Goal: Complete application form

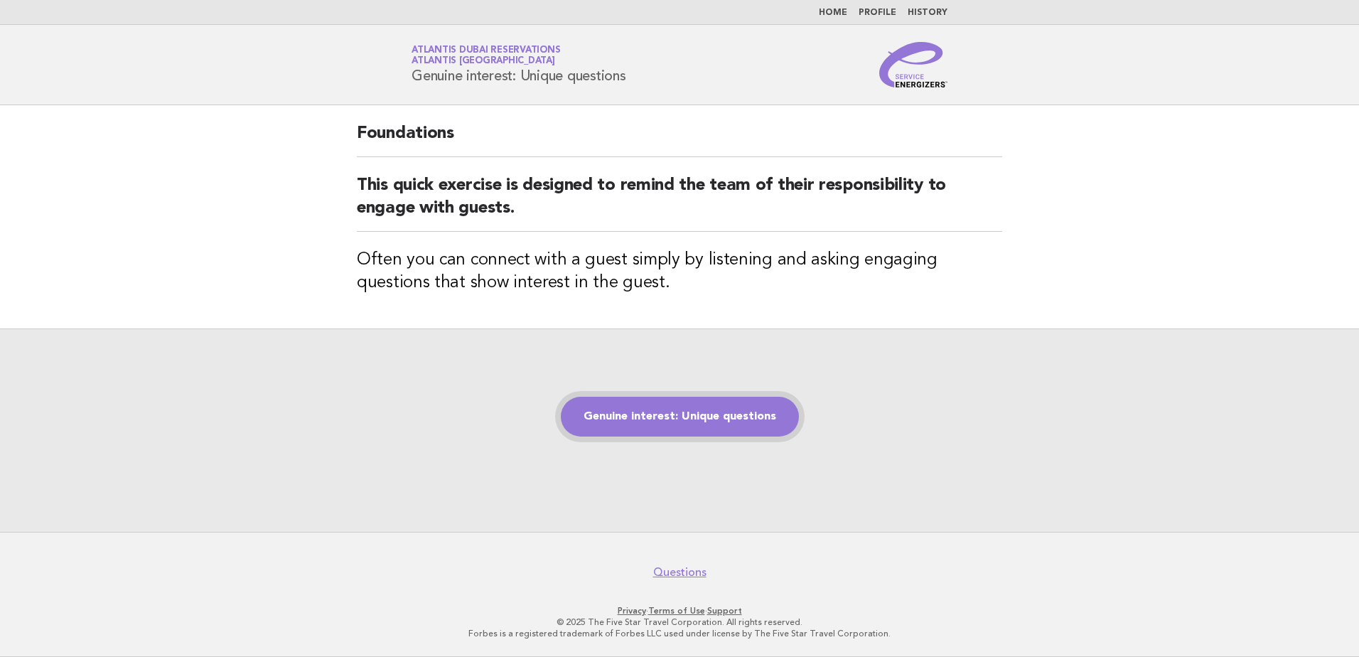
click at [702, 415] on link "Genuine interest: Unique questions" at bounding box center [680, 417] width 238 height 40
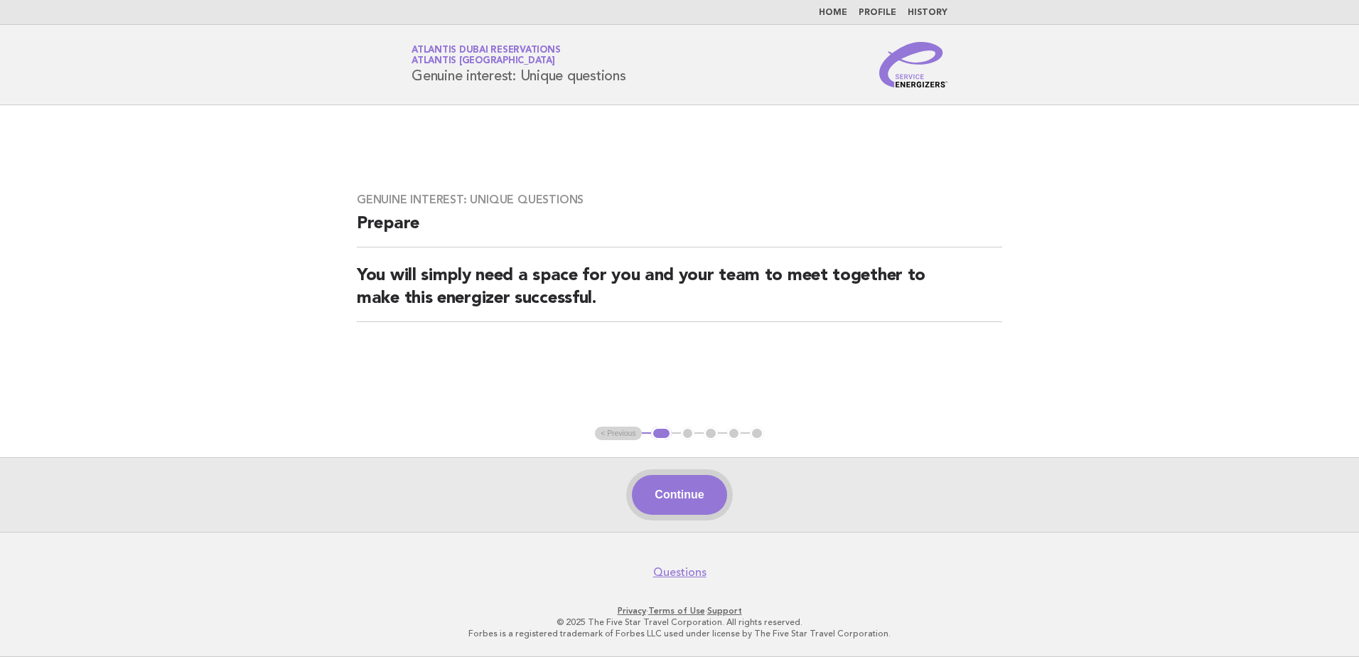
click at [684, 486] on button "Continue" at bounding box center [679, 495] width 95 height 40
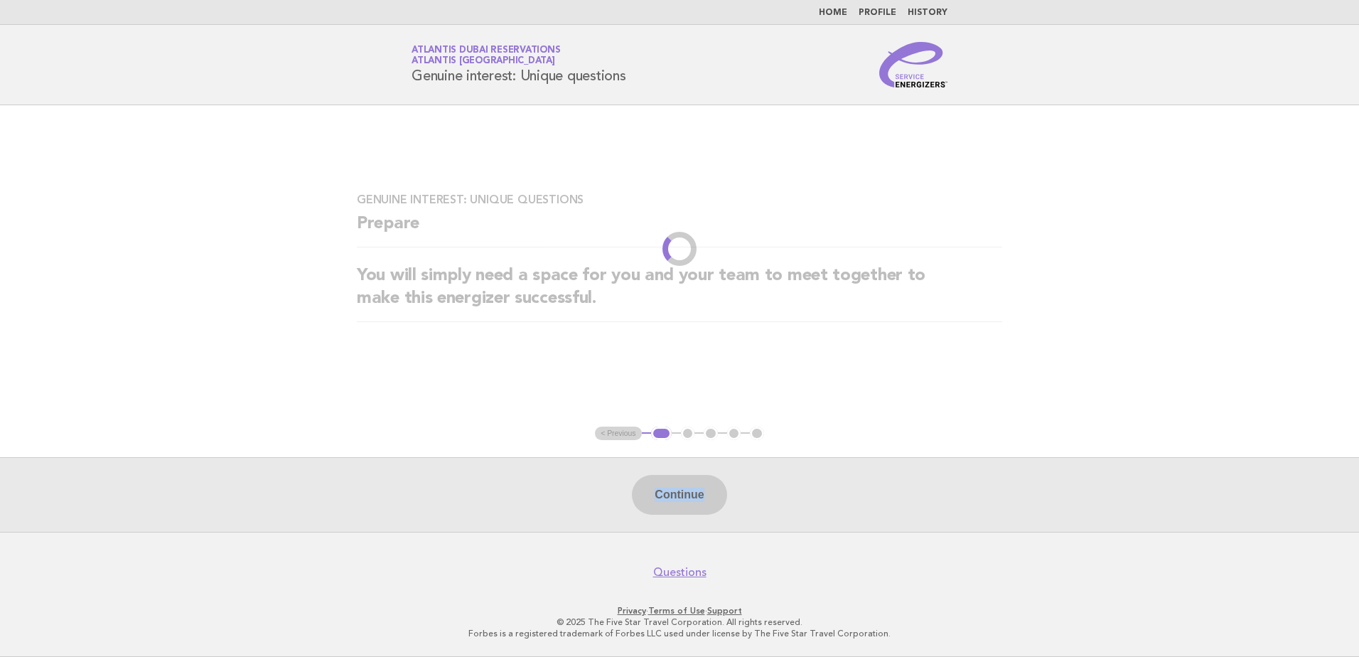
click at [684, 486] on div "Continue" at bounding box center [679, 494] width 1359 height 75
click at [685, 486] on div "Continue" at bounding box center [679, 494] width 1359 height 75
click at [566, 502] on div "Continue" at bounding box center [679, 494] width 1359 height 75
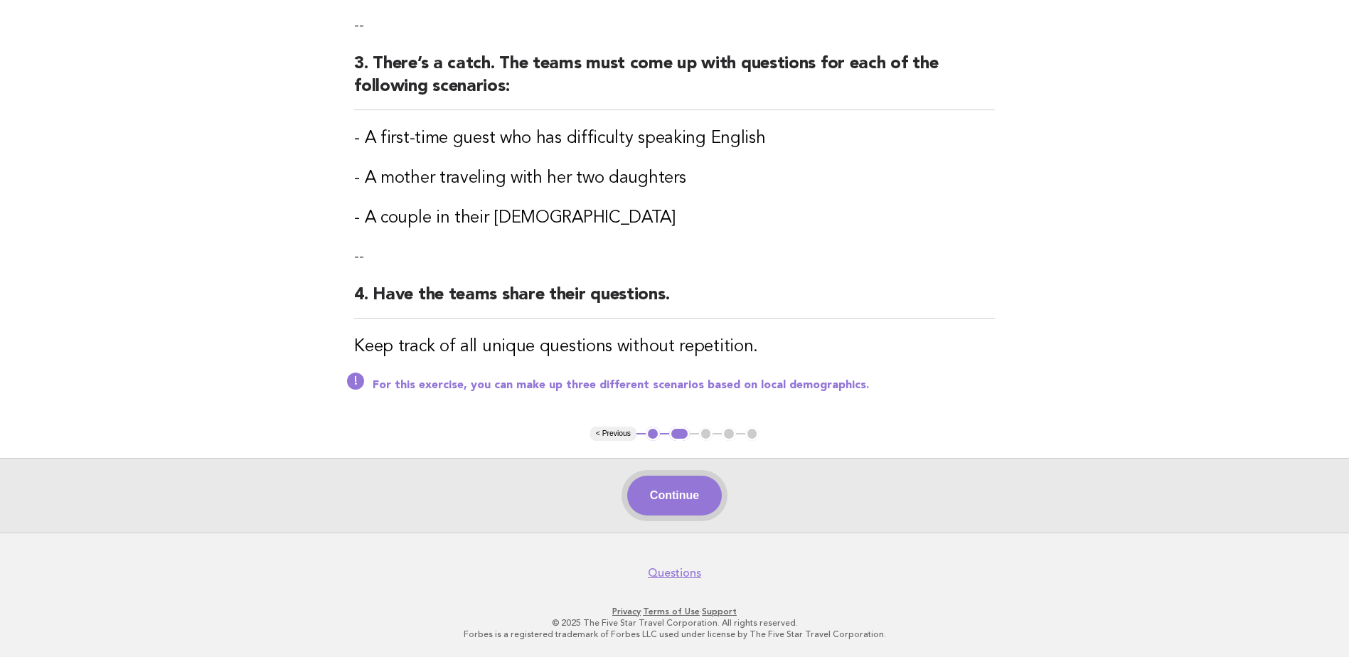
click at [683, 498] on button "Continue" at bounding box center [674, 496] width 95 height 40
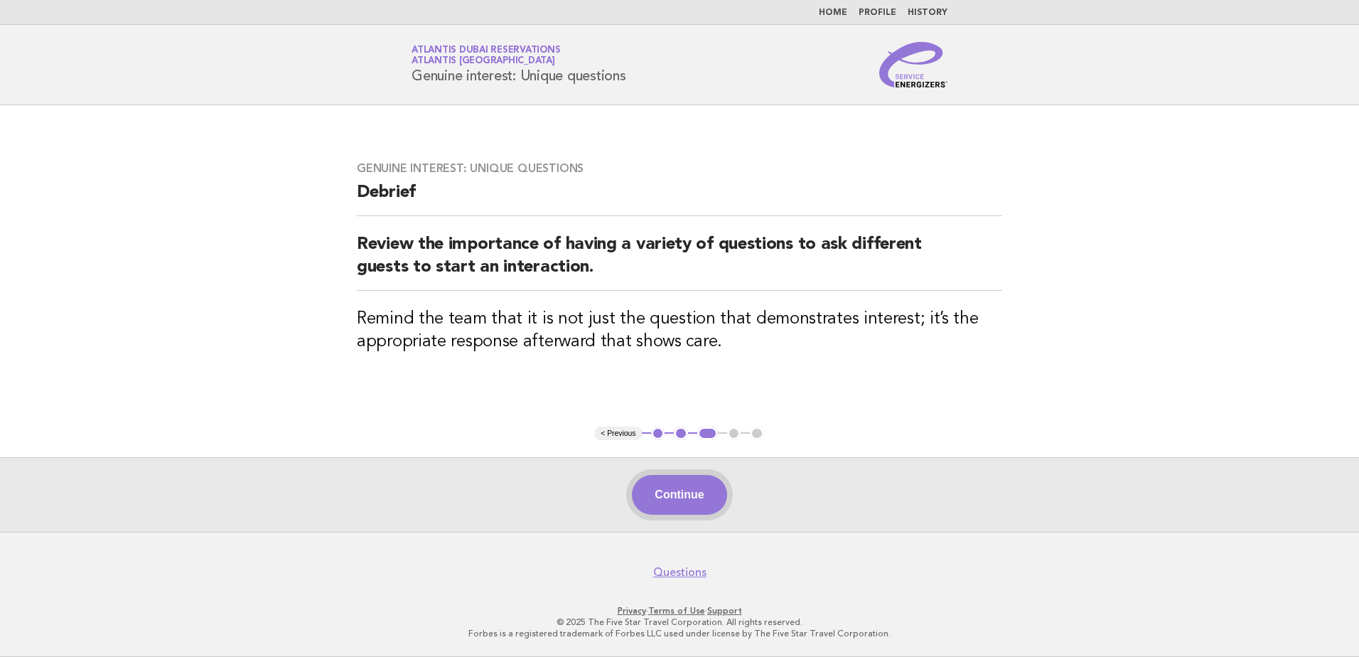
click at [675, 495] on button "Continue" at bounding box center [679, 495] width 95 height 40
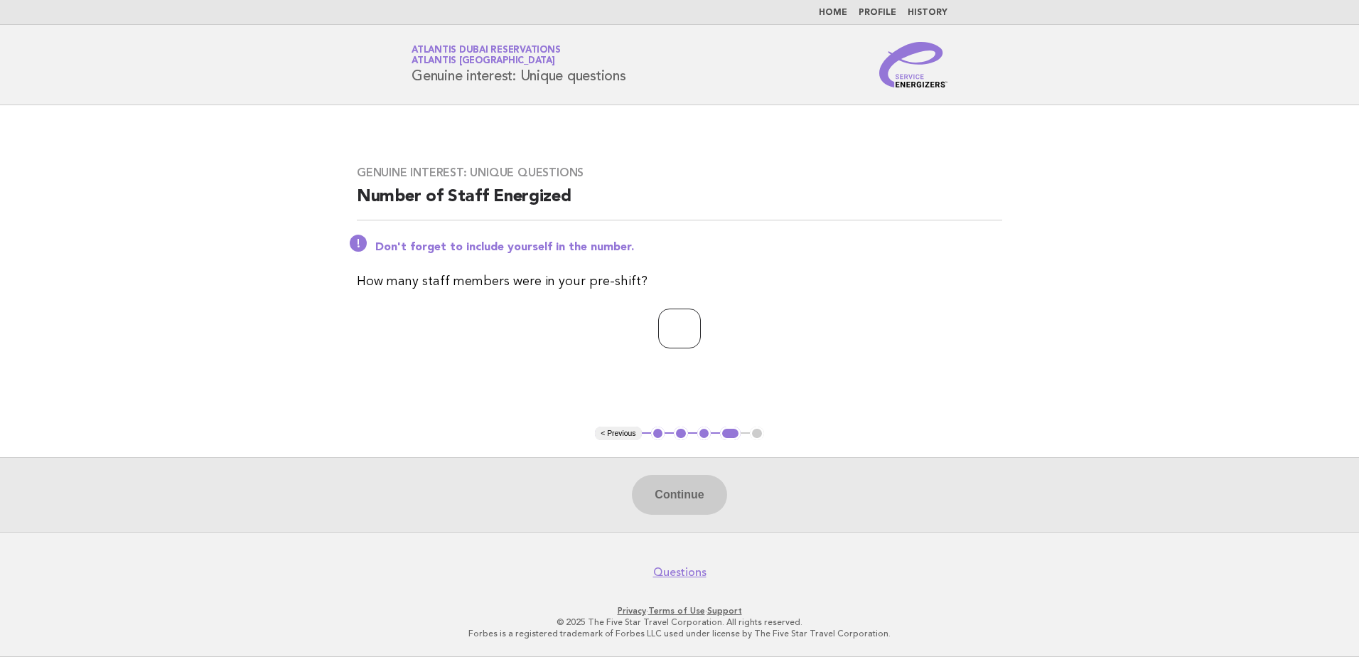
click at [692, 328] on input "number" at bounding box center [679, 329] width 43 height 40
type input "*"
click at [668, 493] on button "Continue" at bounding box center [679, 495] width 95 height 40
